Goal: Information Seeking & Learning: Learn about a topic

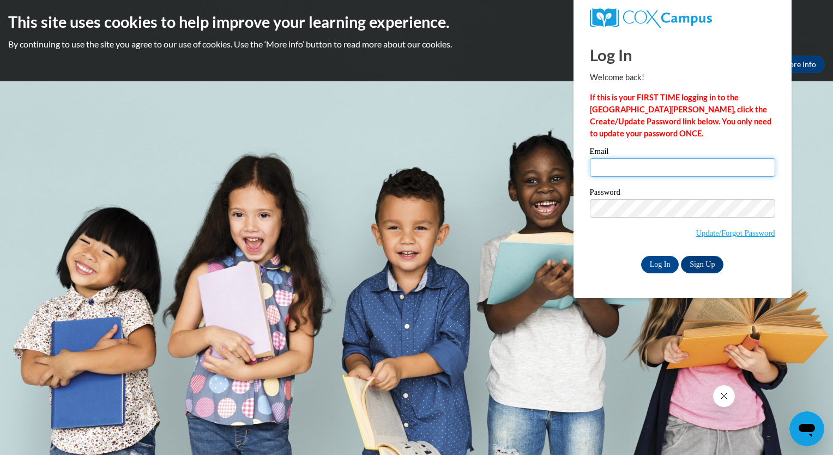
click at [648, 160] on input "Email" at bounding box center [682, 167] width 185 height 19
type input "maria.covarrubias@capna.org"
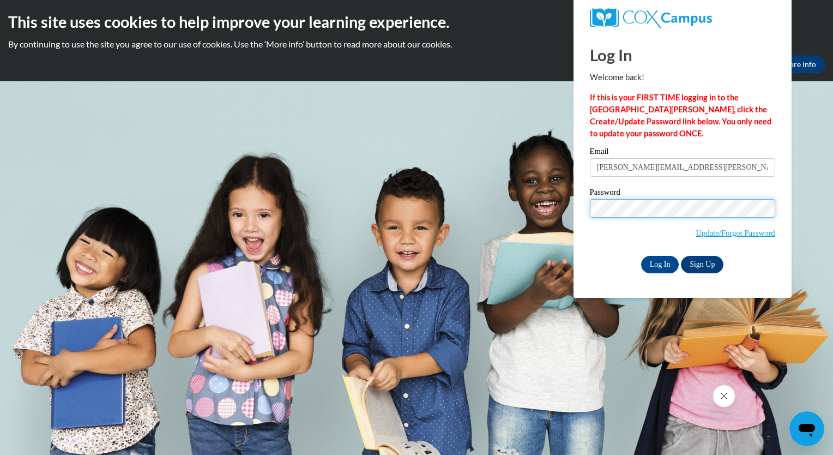
click at [641, 256] on input "Log In" at bounding box center [660, 264] width 38 height 17
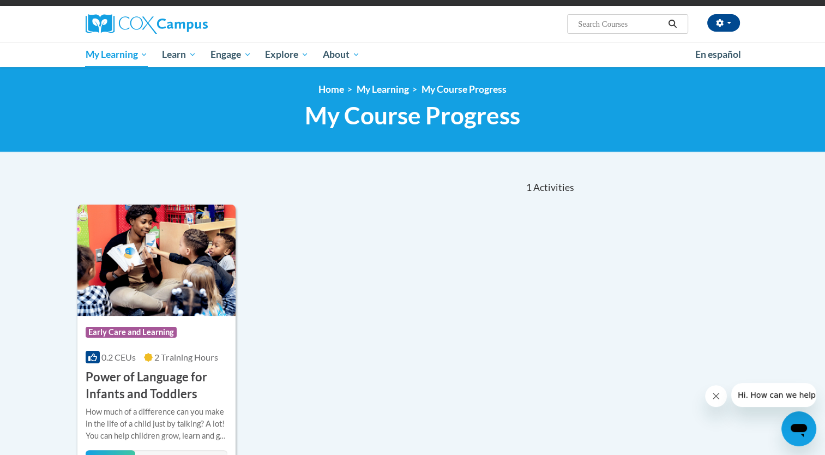
scroll to position [164, 0]
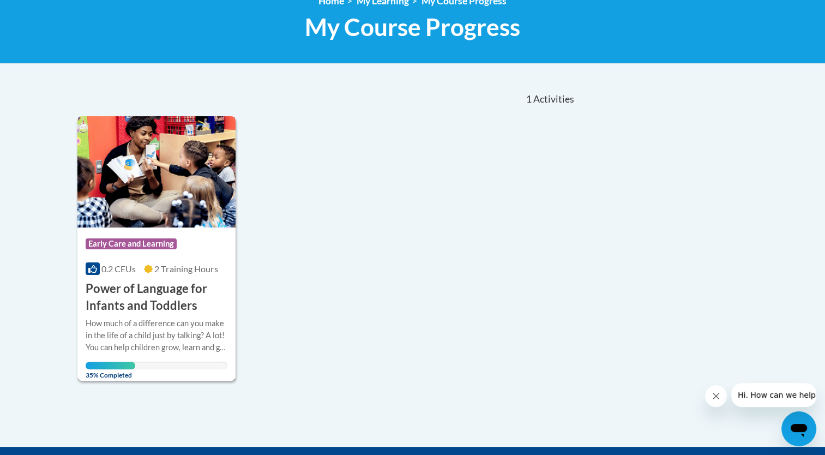
click at [115, 326] on div "How much of a difference can you make in the life of a child just by talking? A…" at bounding box center [157, 335] width 142 height 36
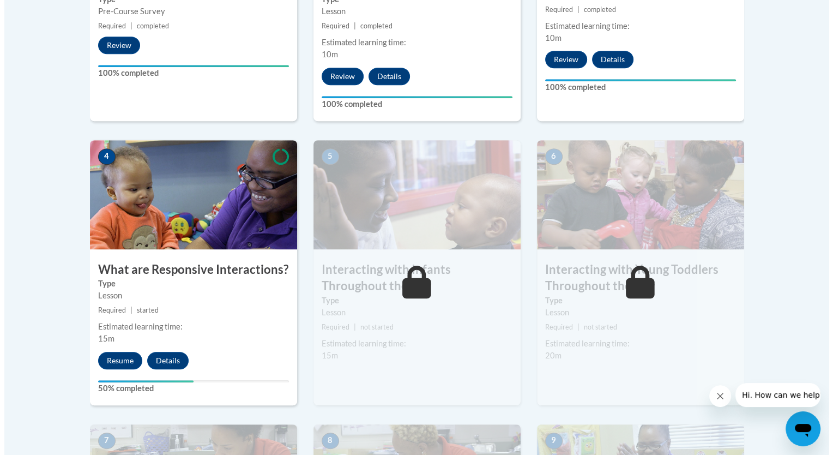
scroll to position [545, 0]
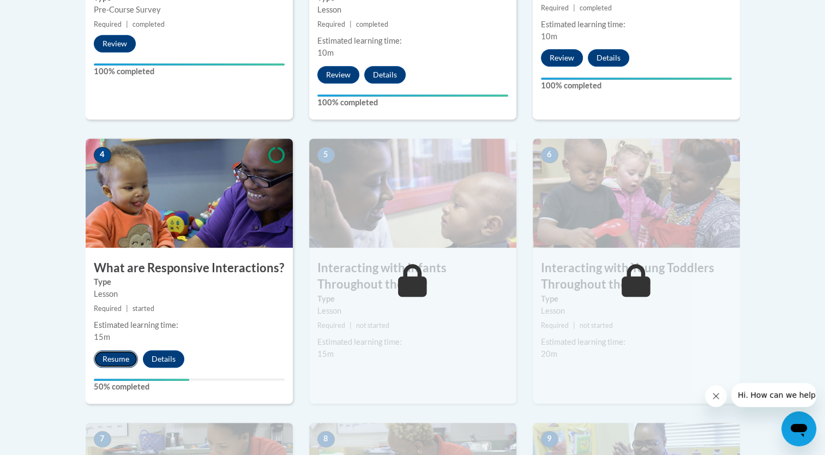
click at [125, 350] on button "Resume" at bounding box center [116, 358] width 44 height 17
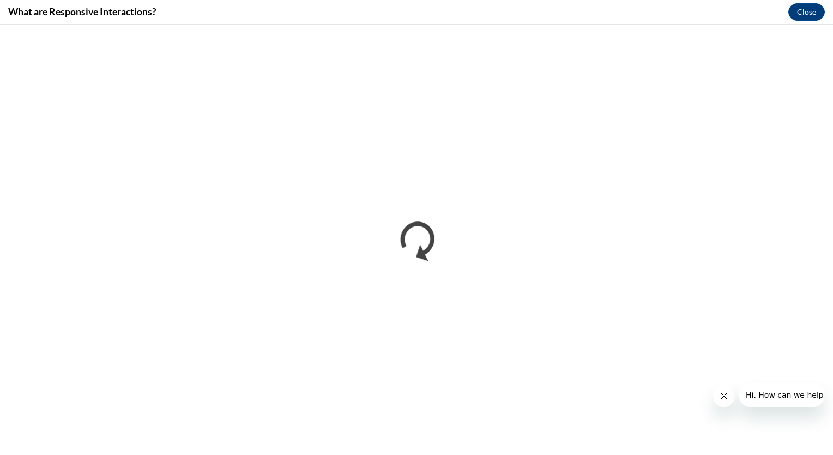
scroll to position [0, 0]
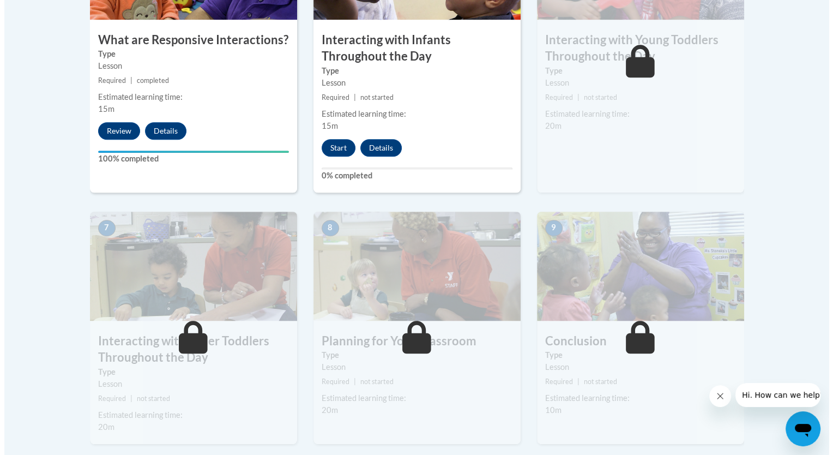
scroll to position [600, 0]
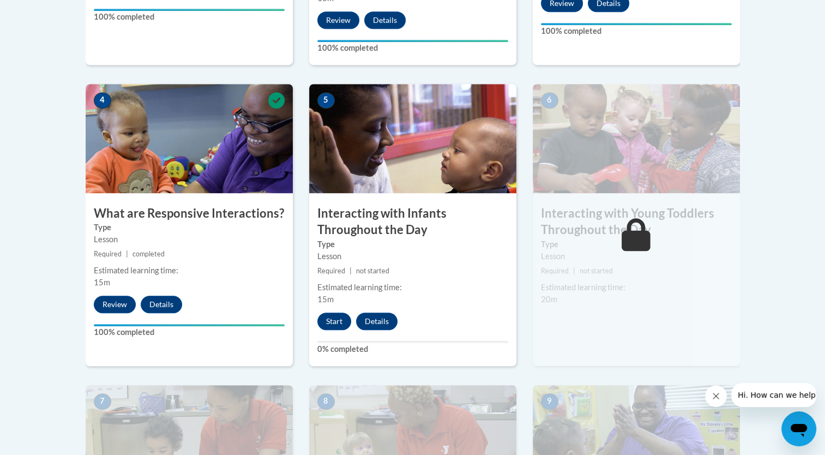
click at [602, 292] on div "6 Interacting with Young Toddlers Throughout the Day Type Lesson Required | not…" at bounding box center [636, 225] width 207 height 282
click at [340, 312] on button "Start" at bounding box center [334, 320] width 34 height 17
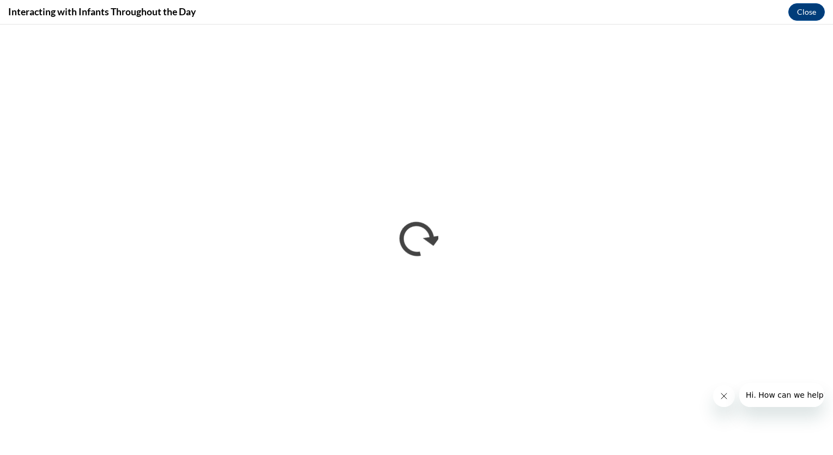
scroll to position [0, 0]
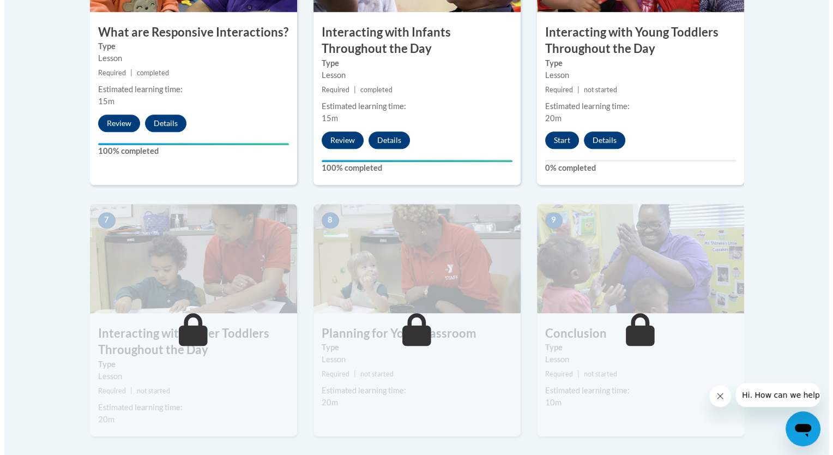
scroll to position [709, 0]
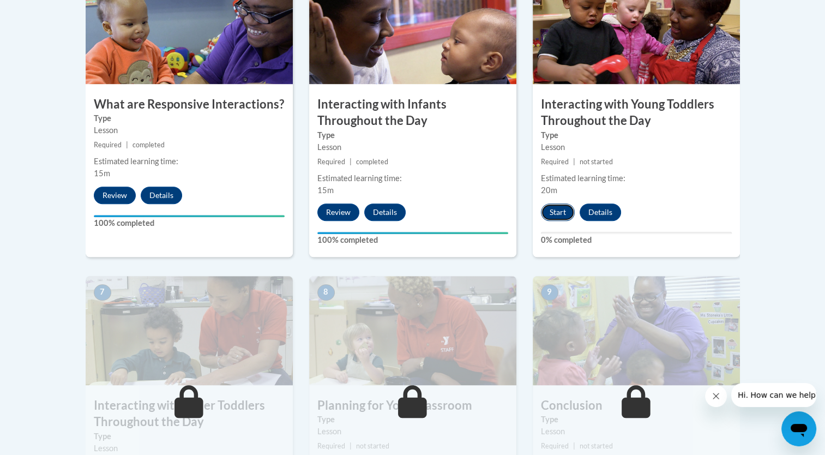
click at [551, 203] on button "Start" at bounding box center [558, 211] width 34 height 17
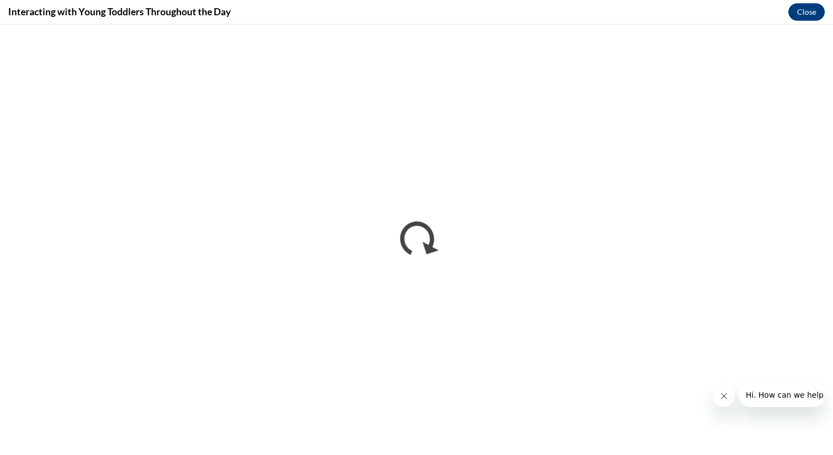
scroll to position [0, 0]
